Goal: Task Accomplishment & Management: Use online tool/utility

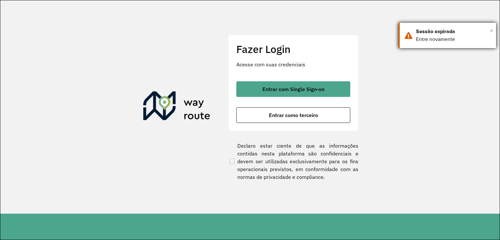
click at [491, 32] on span "×" at bounding box center [491, 31] width 3 height 10
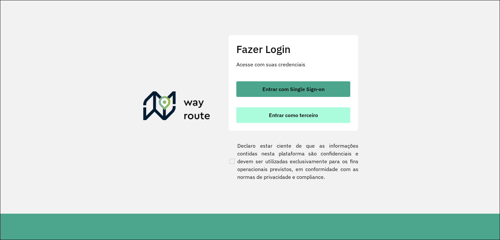
click at [304, 116] on span "Entrar como terceiro" at bounding box center [293, 115] width 49 height 5
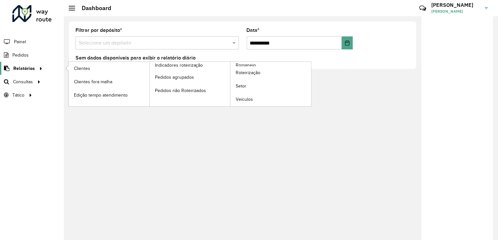
click at [15, 70] on span "Relatórios" at bounding box center [23, 68] width 21 height 7
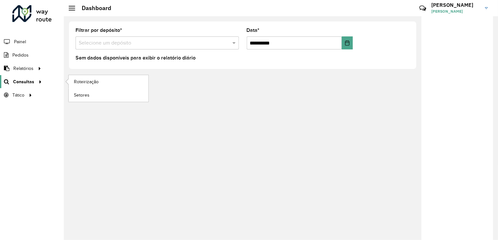
click at [21, 81] on span "Consultas" at bounding box center [23, 81] width 21 height 7
click at [82, 81] on span "Roteirização" at bounding box center [87, 81] width 26 height 7
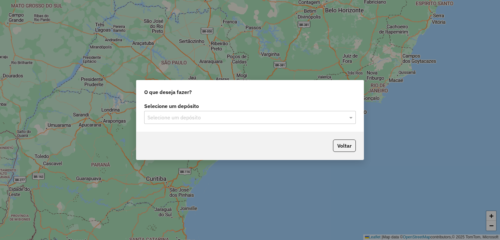
click at [313, 116] on input "text" at bounding box center [243, 118] width 192 height 8
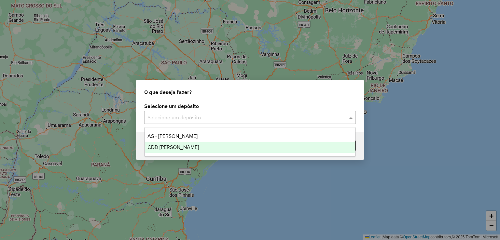
click at [268, 151] on div "CDD [PERSON_NAME]" at bounding box center [250, 147] width 211 height 11
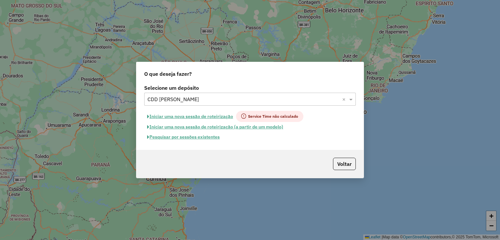
click at [203, 140] on button "Pesquisar por sessões existentes" at bounding box center [183, 137] width 78 height 10
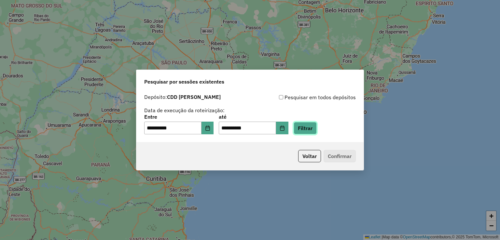
click at [312, 127] on button "Filtrar" at bounding box center [305, 128] width 23 height 12
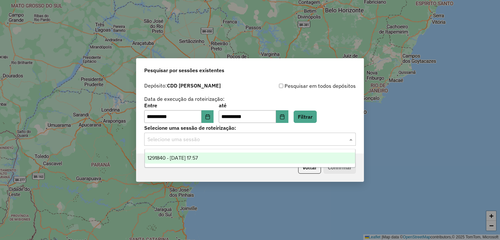
click at [288, 140] on input "text" at bounding box center [243, 140] width 192 height 8
click at [275, 157] on div "1291840 - 10/10/2025 17:57" at bounding box center [250, 158] width 211 height 11
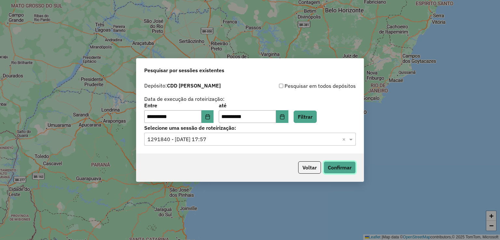
click at [326, 165] on button "Confirmar" at bounding box center [340, 167] width 32 height 12
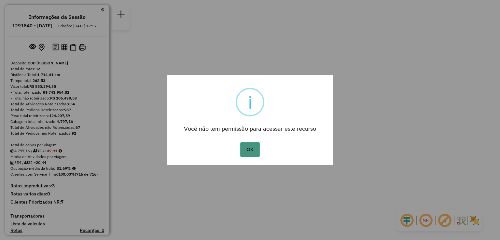
click at [254, 149] on button "OK" at bounding box center [249, 149] width 19 height 15
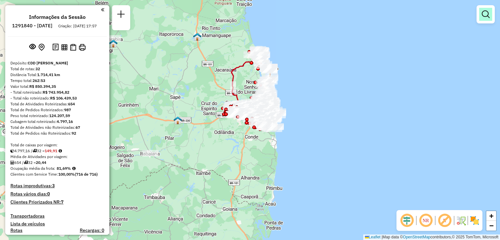
click at [487, 18] on em at bounding box center [486, 14] width 8 height 8
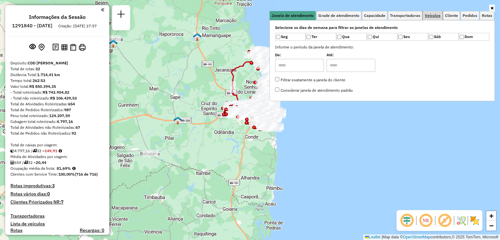
click at [428, 14] on span "Veículos" at bounding box center [433, 16] width 16 height 4
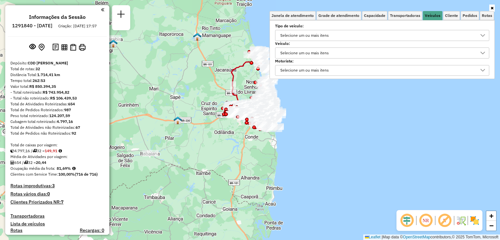
click at [351, 55] on div "Selecione um ou mais itens" at bounding box center [377, 53] width 199 height 10
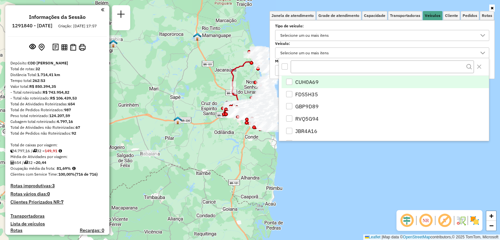
scroll to position [4, 23]
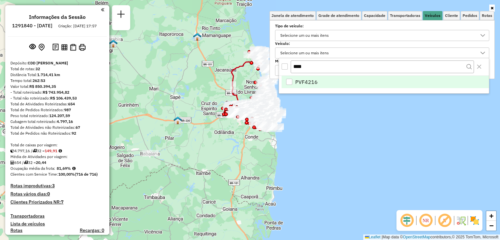
type input "****"
click at [305, 80] on span "PVF4216" at bounding box center [306, 82] width 22 height 8
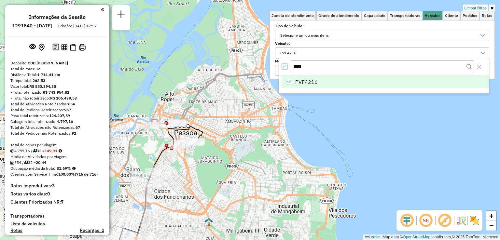
drag, startPoint x: 233, startPoint y: 85, endPoint x: 254, endPoint y: 112, distance: 34.6
click at [254, 112] on div "Limpar filtros Janela de atendimento Grade de atendimento Capacidade Transporta…" at bounding box center [250, 120] width 500 height 240
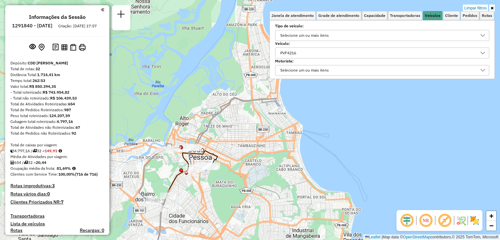
drag, startPoint x: 254, startPoint y: 124, endPoint x: 269, endPoint y: 149, distance: 28.5
click at [269, 149] on div "Limpar filtros Janela de atendimento Grade de atendimento Capacidade Transporta…" at bounding box center [250, 120] width 500 height 240
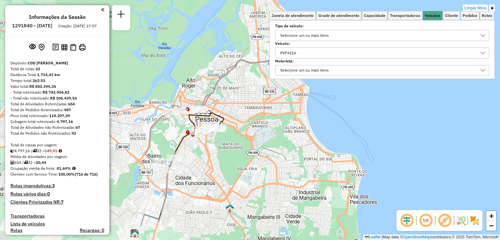
drag, startPoint x: 294, startPoint y: 177, endPoint x: 299, endPoint y: 141, distance: 36.5
click at [299, 141] on div "Limpar filtros Janela de atendimento Grade de atendimento Capacidade Transporta…" at bounding box center [250, 120] width 500 height 240
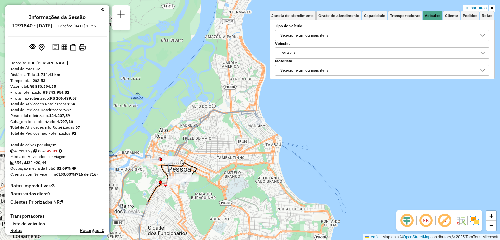
drag, startPoint x: 268, startPoint y: 138, endPoint x: 241, endPoint y: 188, distance: 57.5
click at [241, 188] on div "Limpar filtros Janela de atendimento Grade de atendimento Capacidade Transporta…" at bounding box center [250, 120] width 500 height 240
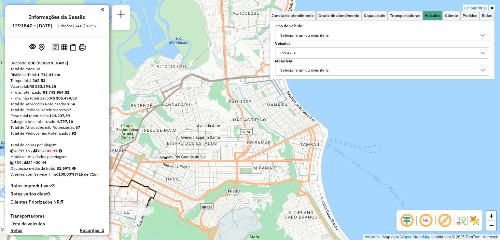
drag, startPoint x: 272, startPoint y: 173, endPoint x: 349, endPoint y: 125, distance: 91.1
click at [349, 125] on div "Limpar filtros Janela de atendimento Grade de atendimento Capacidade Transporta…" at bounding box center [250, 120] width 500 height 240
